Goal: Communication & Community: Answer question/provide support

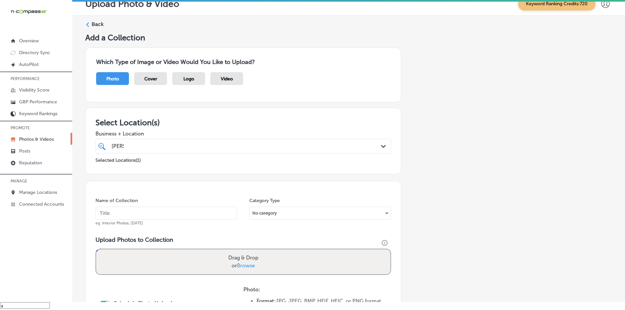
scroll to position [187, 0]
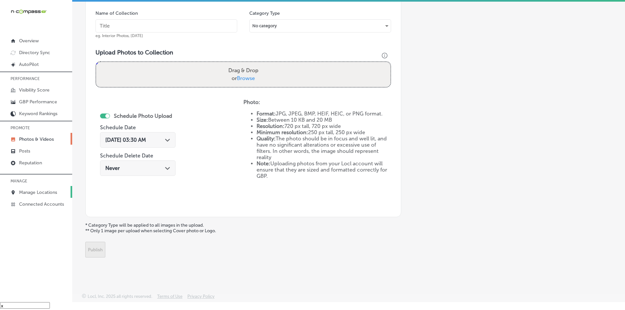
click at [45, 192] on p "Manage Locations" at bounding box center [38, 193] width 38 height 6
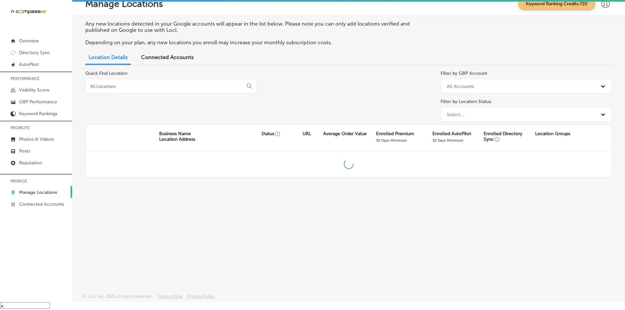
click at [166, 87] on input at bounding box center [166, 86] width 152 height 6
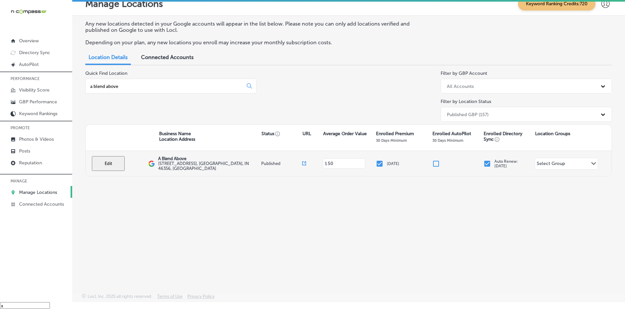
type input "a blend above"
click at [111, 165] on button "Edit" at bounding box center [108, 163] width 33 height 15
select select "US"
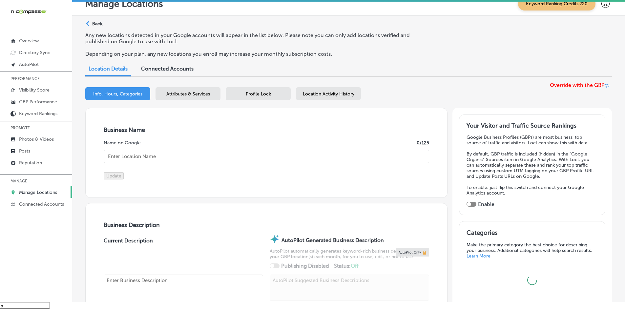
type input "A Blend Above"
type input "[STREET_ADDRESS]"
type input "[PERSON_NAME]"
type input "46356"
type input "US"
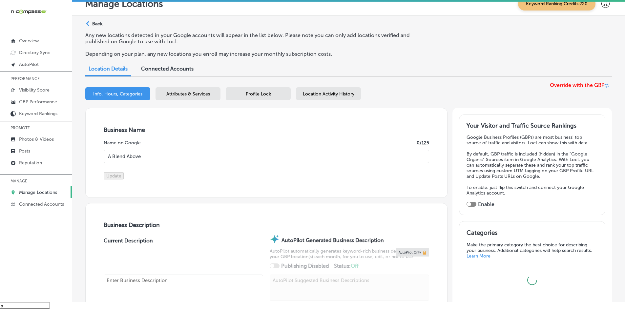
type input "[URL][DOMAIN_NAME]"
checkbox input "true"
type textarea "A Blend Above is a family-owned food seasoning manufacturer located just outsid…"
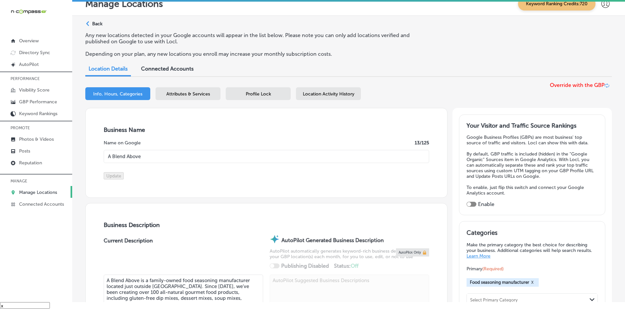
type input "[PHONE_NUMBER]"
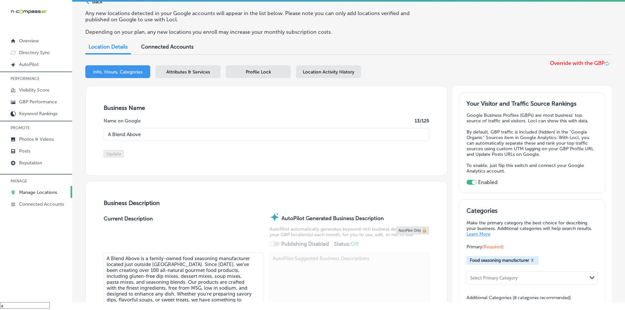
scroll to position [164, 0]
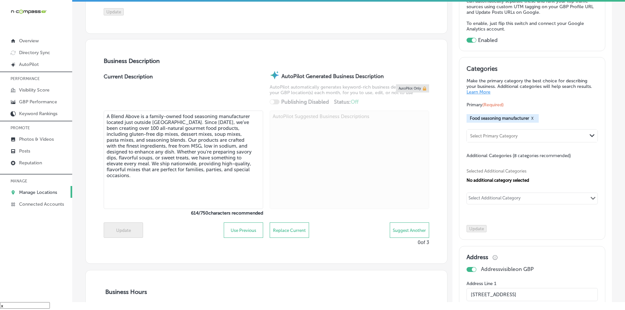
click at [507, 198] on div "Select Additional Category" at bounding box center [495, 200] width 52 height 8
click at [508, 212] on label "Food products supplier" at bounding box center [508, 212] width 53 height 6
type input "food products"
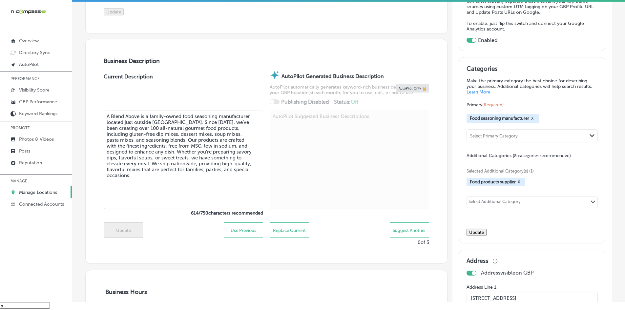
click at [561, 204] on div "Select Additional Category Path Created with Sketch." at bounding box center [532, 202] width 131 height 11
click at [483, 213] on label "Spice store" at bounding box center [494, 216] width 25 height 6
type input "spice store"
click at [510, 202] on div "Select Additional Category" at bounding box center [495, 203] width 52 height 8
click at [503, 230] on label "Health food store" at bounding box center [501, 229] width 39 height 6
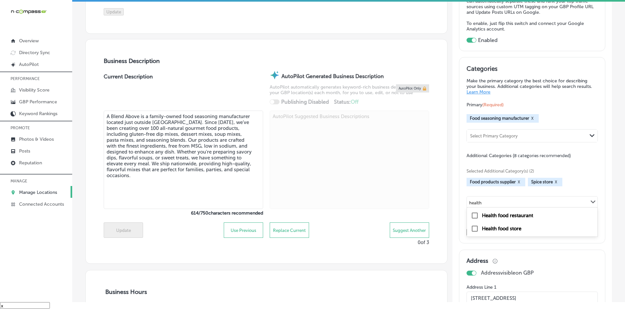
type input "health"
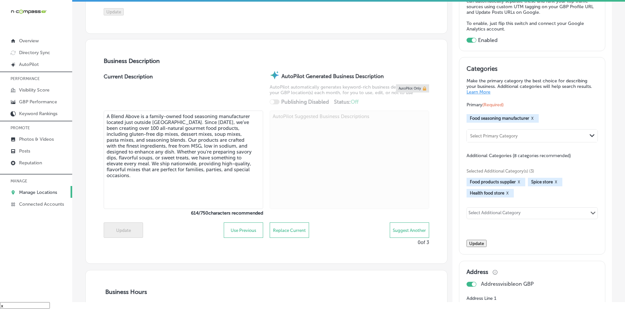
click at [528, 213] on div "Select Additional Category Path Created with Sketch." at bounding box center [532, 213] width 131 height 11
type input "gourmet food store"
type input "specialty food store"
type input "dip store"
click at [491, 214] on div "Select Additional Category" at bounding box center [495, 214] width 52 height 8
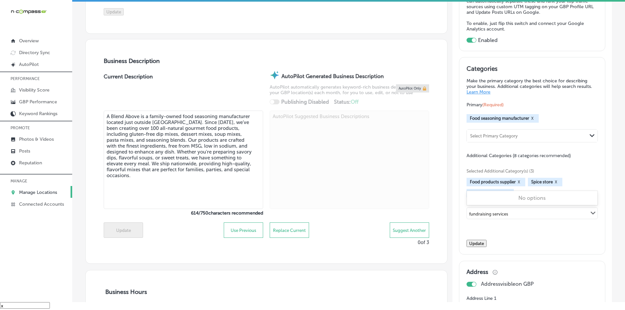
type input "fundraising services"
click at [554, 243] on div "Categories Make the primary category the best choice for describing your busine…" at bounding box center [532, 156] width 131 height 182
click at [487, 247] on button "Update" at bounding box center [477, 243] width 20 height 7
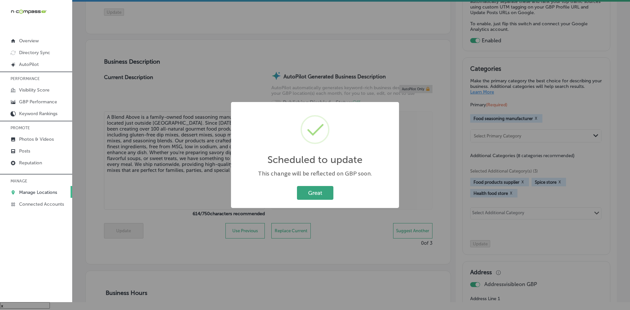
click at [330, 193] on button "Great" at bounding box center [315, 192] width 36 height 13
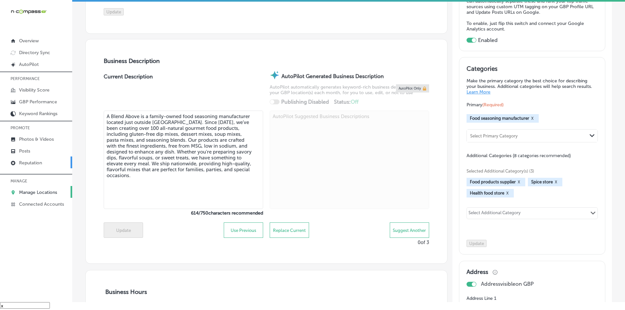
click at [33, 162] on p "Reputation" at bounding box center [30, 163] width 23 height 6
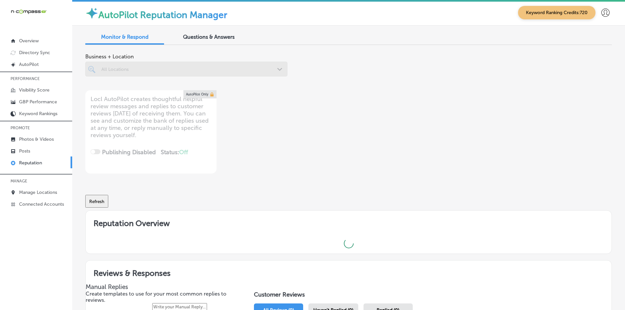
scroll to position [2, 0]
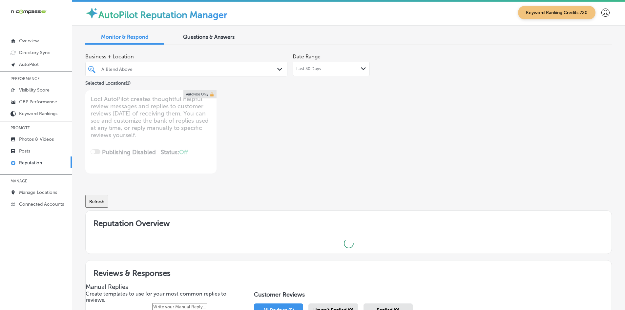
type textarea "x"
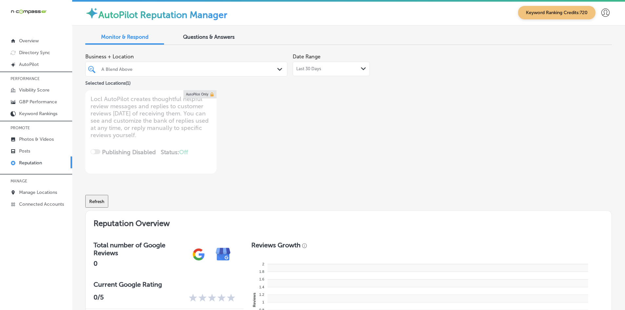
click at [216, 31] on div "Questions & Answers" at bounding box center [208, 38] width 79 height 14
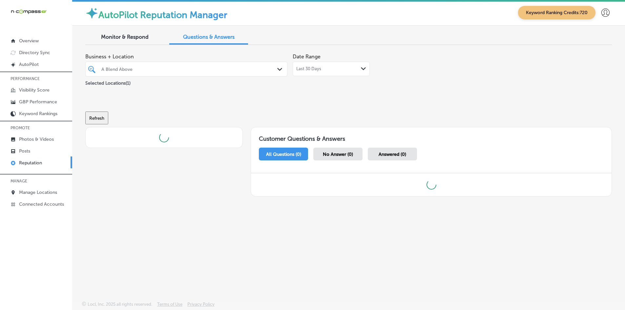
click at [280, 69] on icon "Path Created with Sketch." at bounding box center [279, 69] width 5 height 3
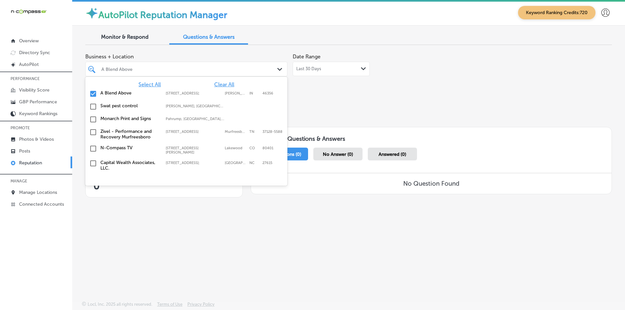
click at [223, 83] on span "Clear All" at bounding box center [224, 84] width 20 height 6
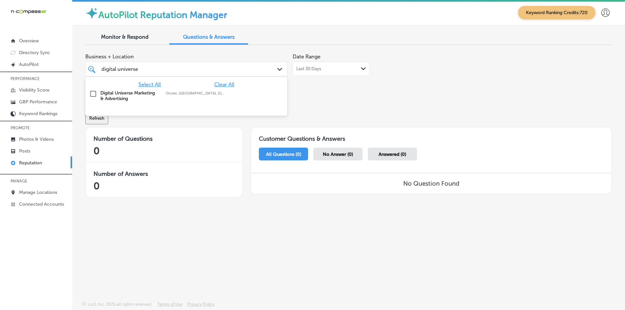
click at [123, 95] on label "Digital Universe Marketing & Advertising" at bounding box center [129, 95] width 59 height 11
type input "digital universe"
click at [300, 92] on div "Business + Location option focused, 2 of 151. 2 results available for search te…" at bounding box center [348, 127] width 527 height 154
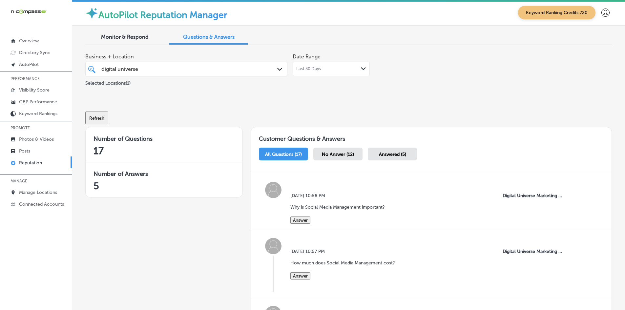
click at [345, 156] on span "No Answer (12)" at bounding box center [338, 155] width 32 height 6
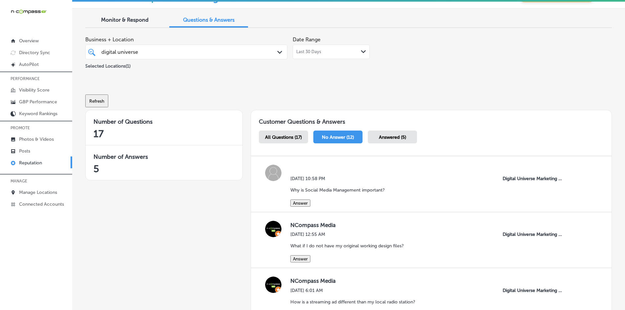
scroll to position [66, 0]
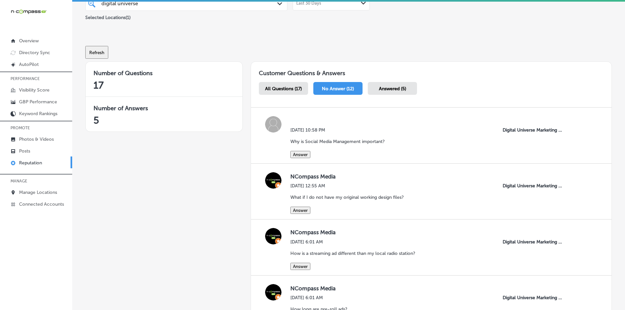
click at [305, 153] on button "Answer" at bounding box center [300, 154] width 20 height 7
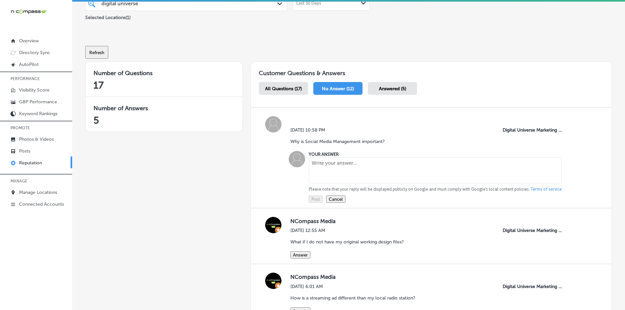
click at [323, 166] on textarea at bounding box center [435, 170] width 253 height 26
paste textarea "It is a foundational marketing tool that helps you increase brand awareness, bu…"
type textarea "It is a foundational marketing tool that helps you increase brand awareness, bu…"
click at [316, 203] on button "Post" at bounding box center [316, 199] width 14 height 7
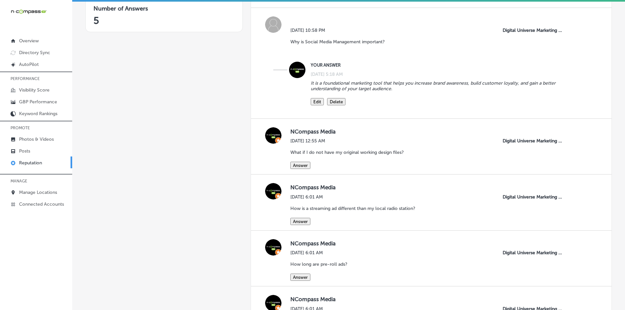
scroll to position [197, 0]
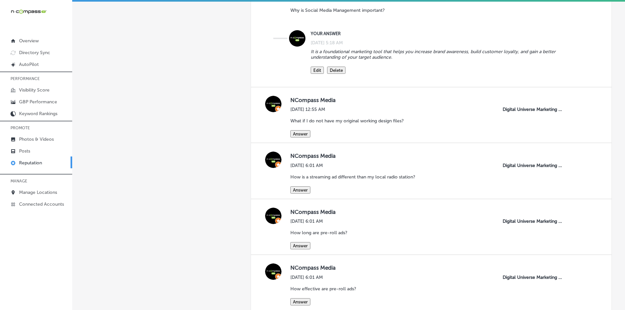
click at [305, 137] on button "Answer" at bounding box center [300, 133] width 20 height 7
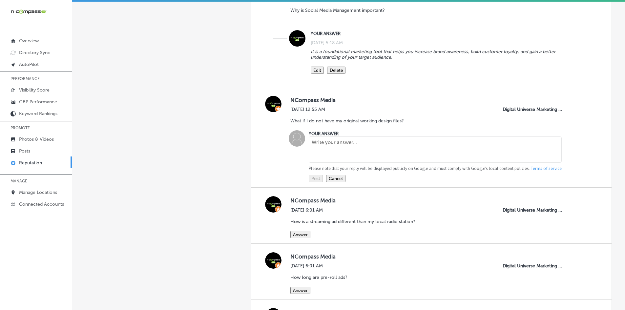
click at [318, 149] on textarea at bounding box center [435, 150] width 253 height 26
paste textarea "If you do not have the file, no worries. We can still proceed with the project;…"
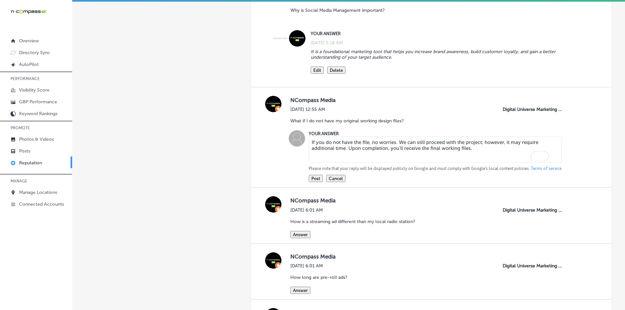
type textarea "If you do not have the file, no worries. We can still proceed with the project;…"
click at [316, 182] on button "Post" at bounding box center [316, 178] width 14 height 7
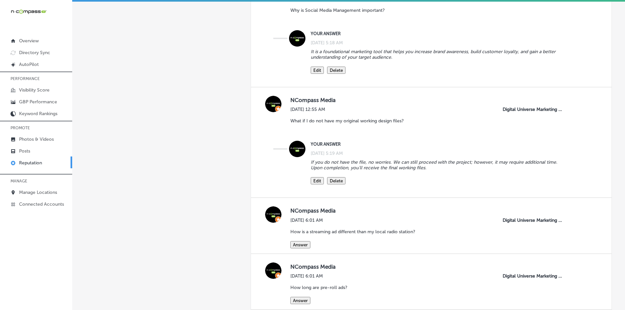
click at [295, 248] on button "Answer" at bounding box center [300, 244] width 20 height 7
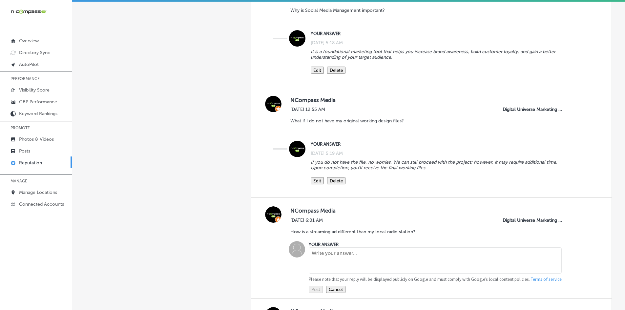
click at [327, 260] on textarea at bounding box center [435, 260] width 253 height 26
paste textarea "It differs from local radio ads because it uses automation, data-driven targeti…"
type textarea "It differs from local radio ads because it uses automation, data-driven targeti…"
click at [314, 293] on button "Post" at bounding box center [316, 289] width 14 height 7
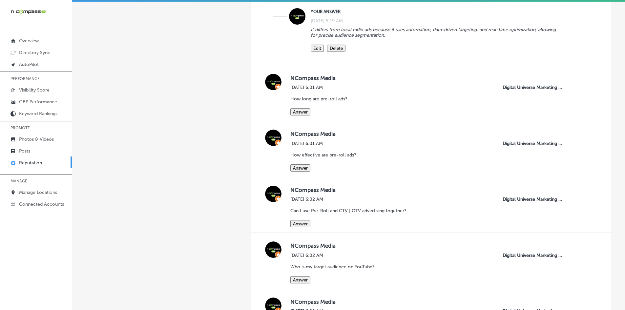
scroll to position [459, 0]
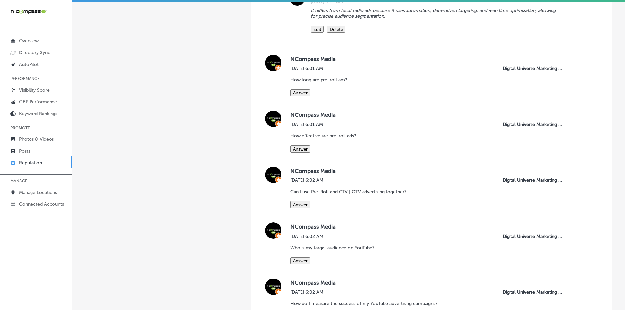
click at [303, 96] on button "Answer" at bounding box center [300, 92] width 20 height 7
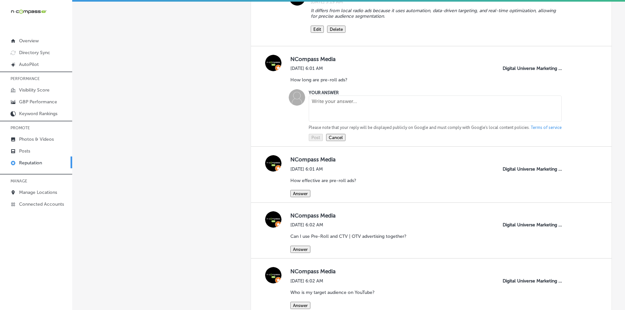
click at [322, 118] on textarea at bounding box center [435, 109] width 253 height 26
paste textarea "Pre-roll ads are either 15 or 30 seconds long."
type textarea "Pre-roll ads are either 15 or 30 seconds long."
click at [315, 141] on button "Post" at bounding box center [316, 137] width 14 height 7
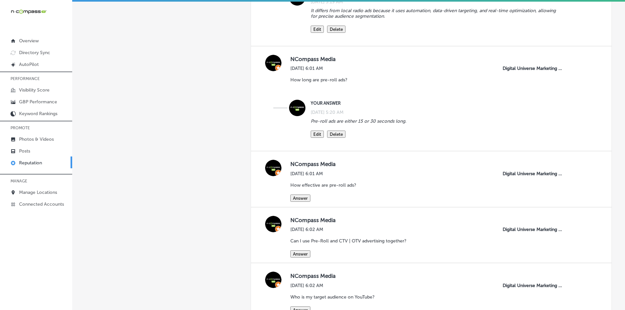
click at [304, 202] on button "Answer" at bounding box center [300, 198] width 20 height 7
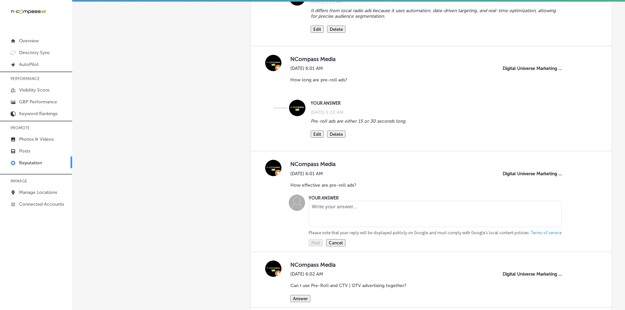
click at [330, 215] on textarea at bounding box center [435, 214] width 253 height 26
paste textarea "They are one of the most effective forms of digital advertising."
type textarea "They are one of the most effective forms of digital advertising."
click at [322, 246] on button "Post" at bounding box center [316, 242] width 14 height 7
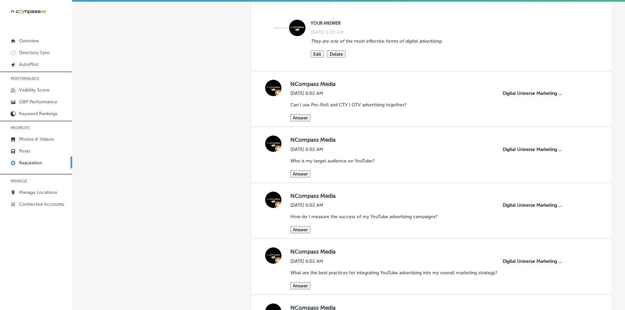
scroll to position [656, 0]
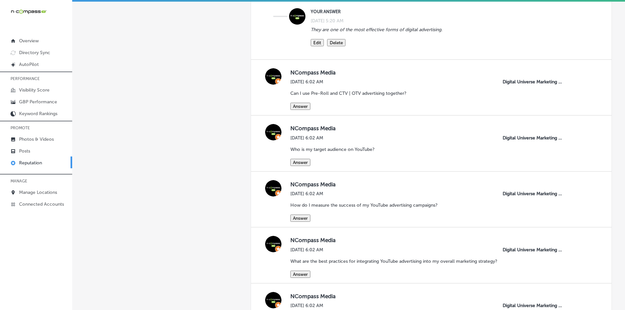
click at [303, 110] on button "Answer" at bounding box center [300, 106] width 20 height 7
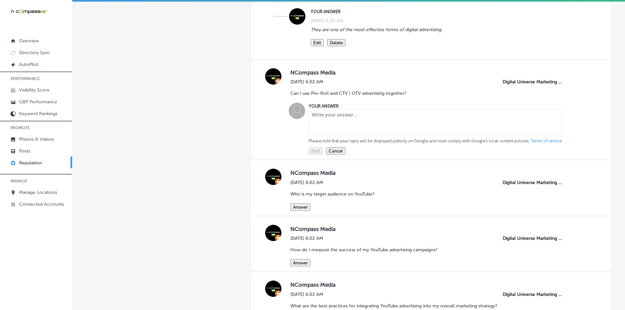
click at [332, 125] on textarea at bounding box center [435, 122] width 253 height 26
paste textarea "Yes, a multi-channel campaign combining them will help maximize ROI."
type textarea "Yes, a multi-channel campaign combining them will help maximize ROI."
click at [314, 155] on button "Post" at bounding box center [316, 150] width 14 height 7
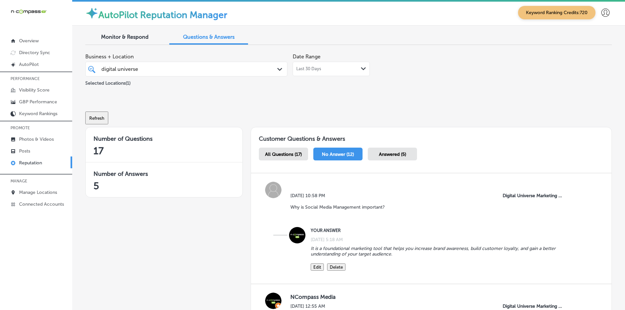
scroll to position [656, 0]
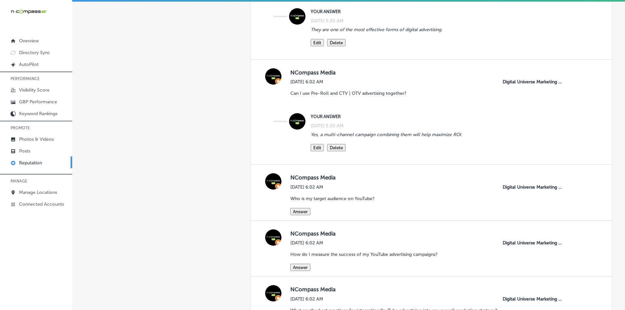
click at [308, 215] on button "Answer" at bounding box center [300, 211] width 20 height 7
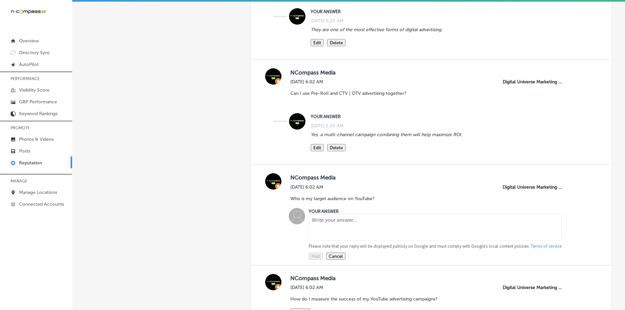
click at [326, 235] on textarea at bounding box center [435, 227] width 253 height 26
paste textarea "The target audience depends on factors such as demographics, interests, and onl…"
type textarea "The target audience depends on factors such as demographics, interests, and onl…"
click at [322, 260] on button "Post" at bounding box center [316, 256] width 14 height 7
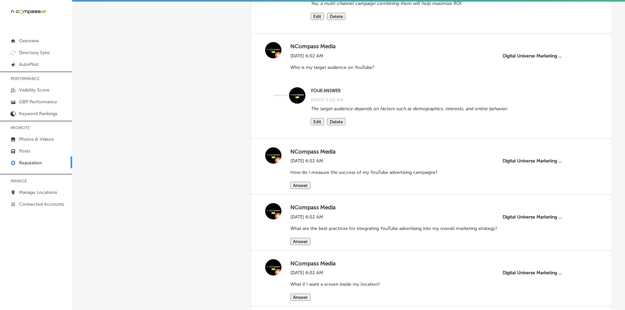
scroll to position [820, 0]
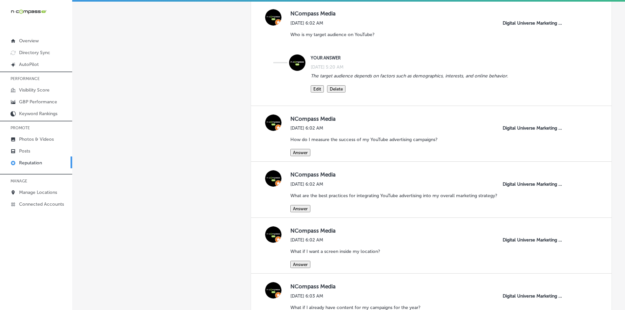
click at [307, 156] on button "Answer" at bounding box center [300, 152] width 20 height 7
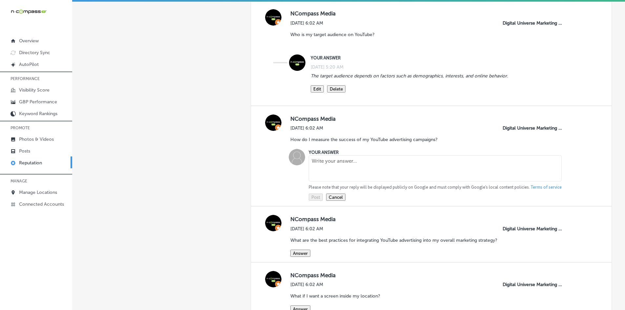
click at [330, 180] on textarea at bounding box center [435, 168] width 253 height 26
paste textarea "Success can be measured using metrics like views, watch time, click-through rat…"
type textarea "Success can be measured using metrics like views, watch time, click-through rat…"
click at [314, 201] on button "Post" at bounding box center [316, 197] width 14 height 7
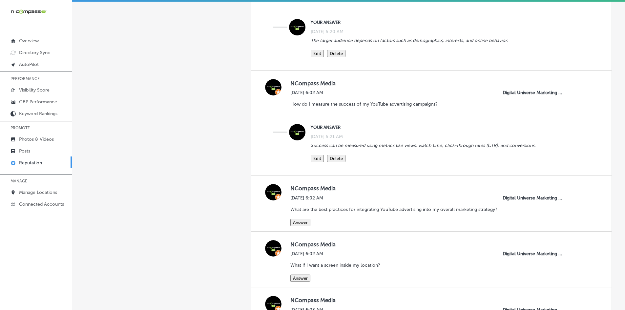
scroll to position [952, 0]
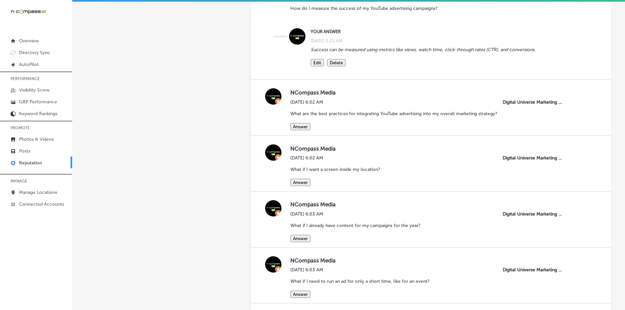
click at [300, 130] on button "Answer" at bounding box center [300, 126] width 20 height 7
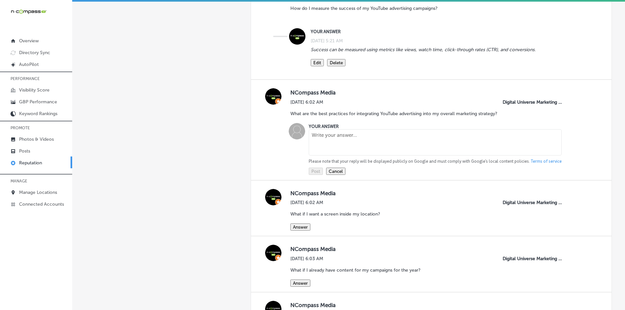
click at [319, 156] on textarea at bounding box center [435, 142] width 253 height 26
paste textarea "It should be used as an addition to other foundational and lead generation solu…"
type textarea "It should be used as an addition to other foundational and lead generation solu…"
click at [312, 175] on button "Post" at bounding box center [316, 171] width 14 height 7
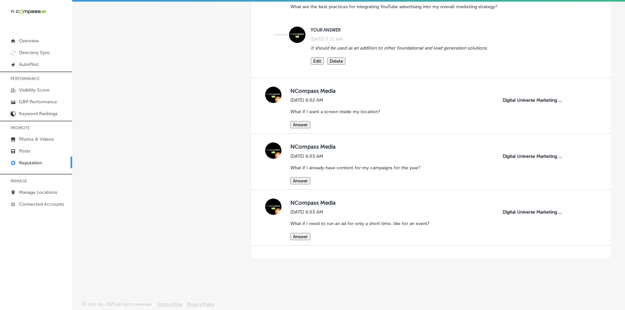
scroll to position [1096, 0]
click at [303, 121] on button "Answer" at bounding box center [300, 124] width 20 height 7
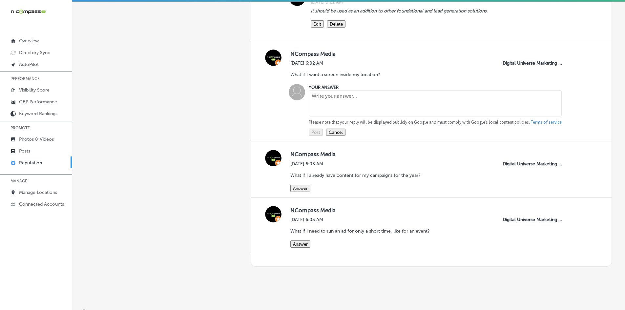
click at [321, 117] on textarea at bounding box center [435, 103] width 253 height 26
paste textarea "You should contact the company to see if your business qualifies to join their …"
type textarea "You should contact the company to see if your business qualifies to join their …"
click at [321, 136] on button "Post" at bounding box center [316, 132] width 14 height 7
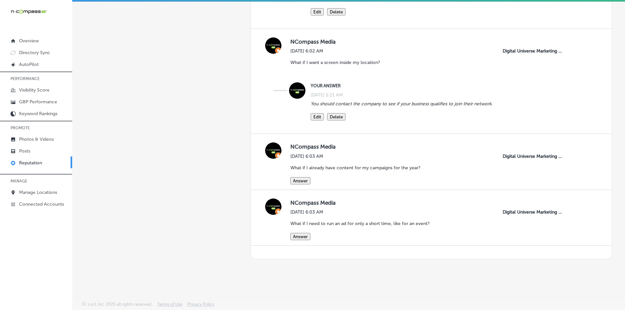
scroll to position [1145, 0]
click at [295, 177] on button "Answer" at bounding box center [300, 180] width 20 height 7
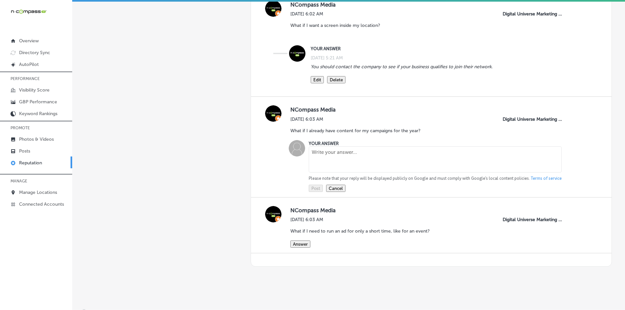
click at [323, 173] on textarea at bounding box center [435, 159] width 253 height 26
paste textarea "The company can use your existing content and create ads for the entire year."
type textarea "The company can use your existing content and create ads for the entire year."
click at [317, 192] on button "Post" at bounding box center [316, 188] width 14 height 7
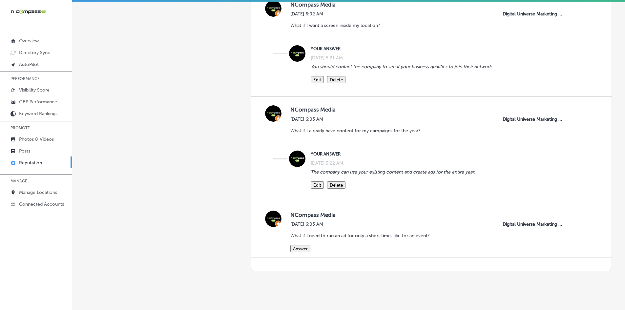
click at [295, 252] on button "Answer" at bounding box center [300, 248] width 20 height 7
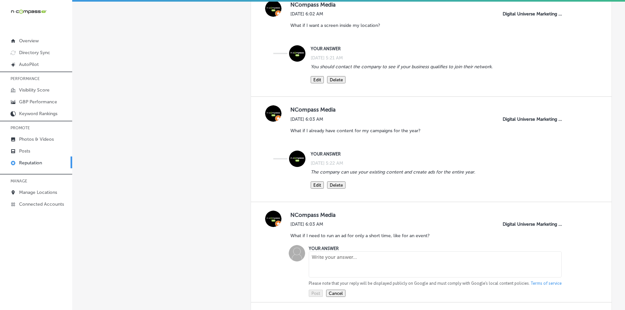
click at [326, 278] on textarea at bounding box center [435, 264] width 253 height 26
paste textarea "They can create an ad production plan that will align with your campaign needs."
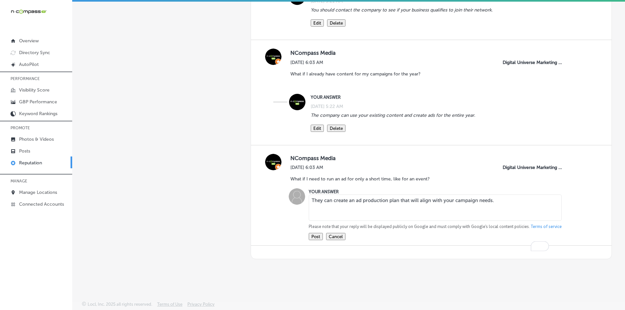
scroll to position [1239, 0]
type textarea "They can create an ad production plan that will align with your campaign needs."
click at [318, 235] on button "Post" at bounding box center [316, 236] width 14 height 7
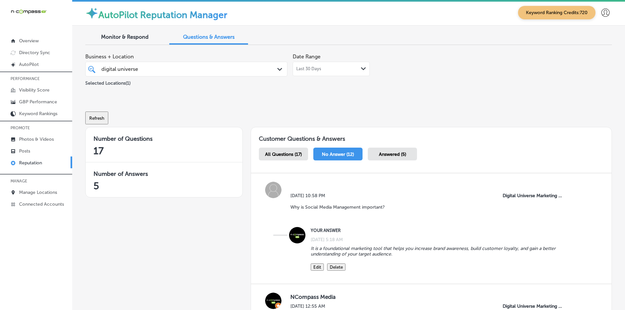
click at [272, 152] on span "All Questions (17)" at bounding box center [283, 155] width 37 height 6
